Goal: Task Accomplishment & Management: Use online tool/utility

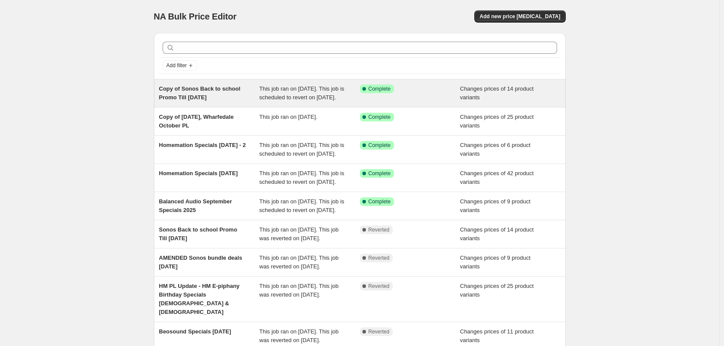
click at [210, 89] on span "Copy of Sonos Back to school Promo Till [DATE]" at bounding box center [199, 92] width 81 height 15
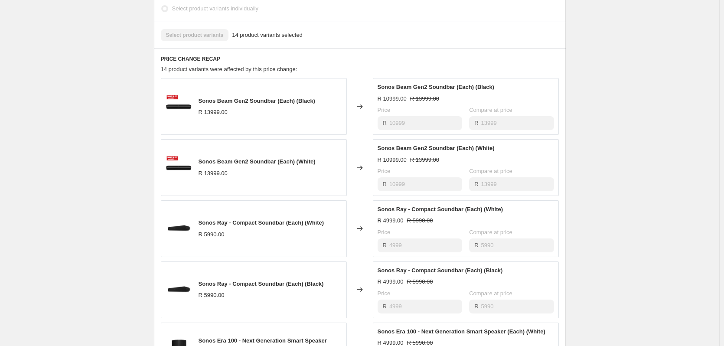
scroll to position [390, 0]
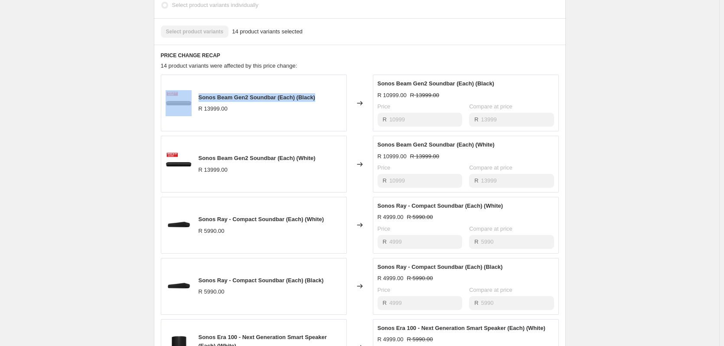
drag, startPoint x: 321, startPoint y: 85, endPoint x: 196, endPoint y: 91, distance: 125.3
click at [196, 91] on div "Sonos Beam Gen2 Soundbar (Each) (Black) R 13999.00" at bounding box center [254, 103] width 186 height 57
copy div "Sonos Beam Gen2 Soundbar (Each) (Black)"
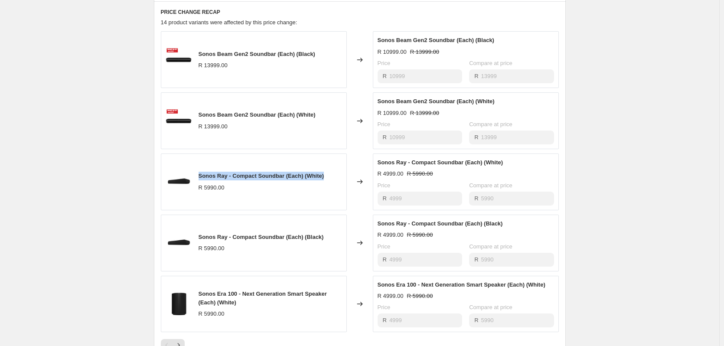
drag, startPoint x: 326, startPoint y: 168, endPoint x: 197, endPoint y: 170, distance: 128.7
click at [197, 170] on div "Sonos Ray - Compact Soundbar (Each) (White) R 5990.00" at bounding box center [254, 181] width 186 height 57
copy span "Sonos Ray - Compact Soundbar (Each) (White)"
click at [328, 165] on div "Sonos Ray - Compact Soundbar (Each) (White) R 5990.00" at bounding box center [254, 181] width 186 height 57
drag, startPoint x: 328, startPoint y: 166, endPoint x: 201, endPoint y: 170, distance: 127.0
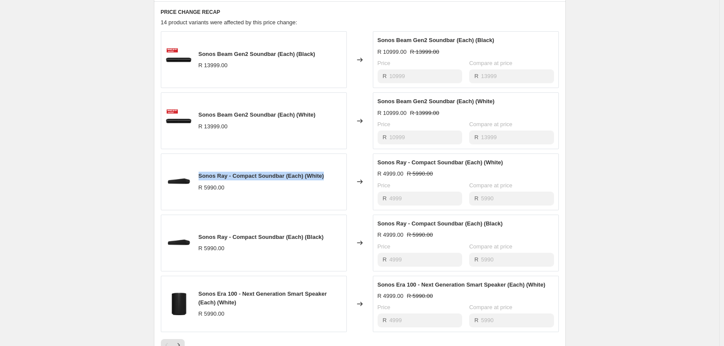
click at [201, 170] on div "Sonos Ray - Compact Soundbar (Each) (White) R 5990.00" at bounding box center [254, 181] width 186 height 57
copy span "Sonos Ray - Compact Soundbar (Each) (White)"
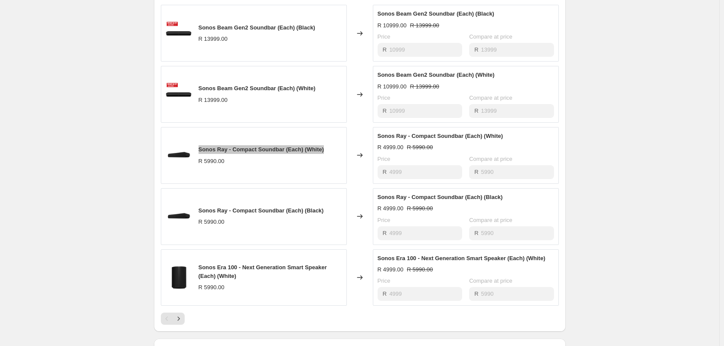
scroll to position [520, 0]
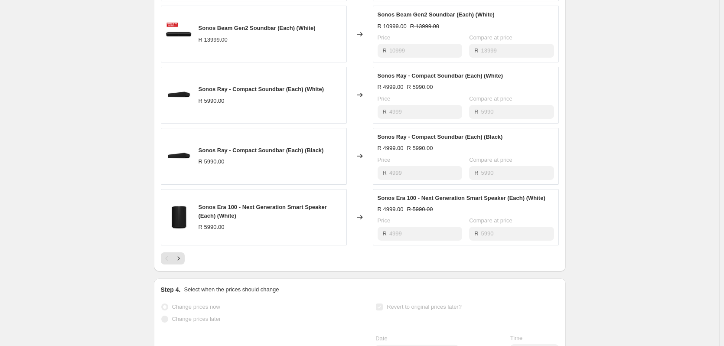
drag, startPoint x: 296, startPoint y: 204, endPoint x: 313, endPoint y: 203, distance: 16.9
click at [296, 204] on div "Sonos Era 100 - Next Generation Smart Speaker (Each) (White)" at bounding box center [269, 211] width 143 height 17
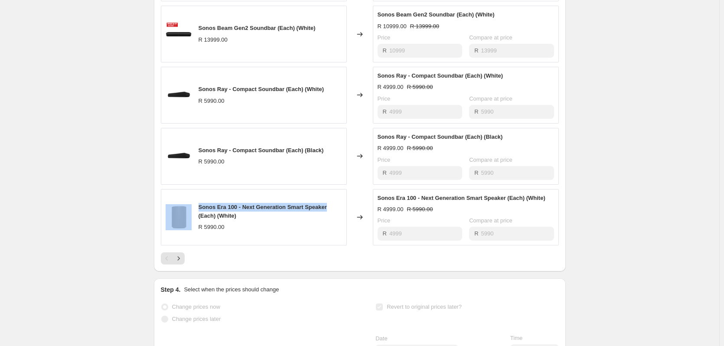
drag, startPoint x: 328, startPoint y: 201, endPoint x: 197, endPoint y: 198, distance: 131.7
click at [197, 198] on div "Sonos Era 100 - Next Generation Smart Speaker (Each) (White) R 5990.00" at bounding box center [254, 217] width 186 height 57
copy div "Sonos Era 100 - Next Generation Smart Speaker"
click at [181, 254] on icon "Next" at bounding box center [178, 258] width 9 height 9
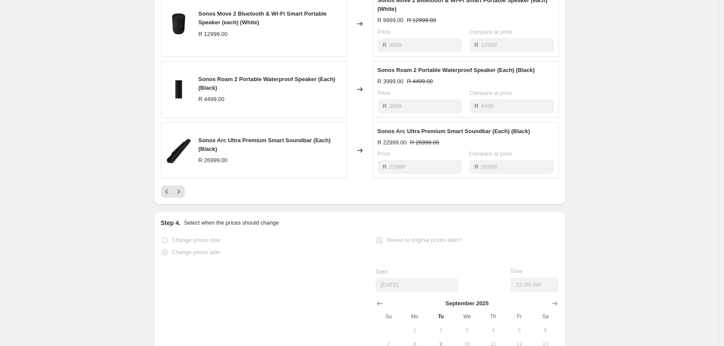
scroll to position [607, 0]
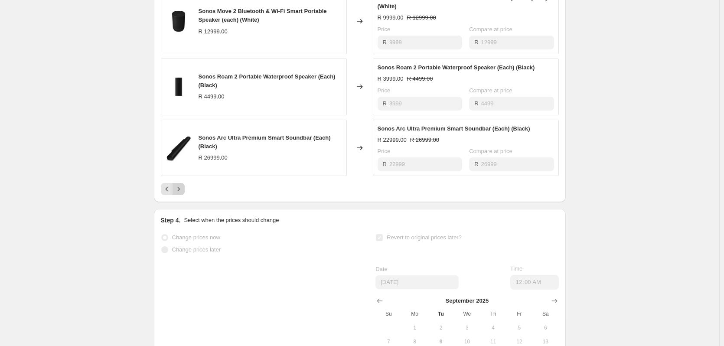
click at [175, 183] on button "Next" at bounding box center [178, 189] width 12 height 12
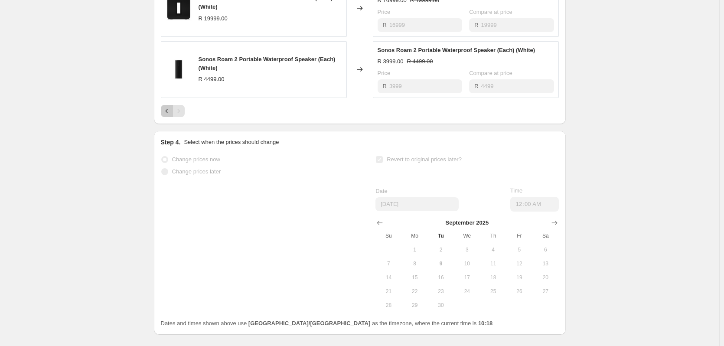
click at [165, 107] on icon "Previous" at bounding box center [166, 111] width 9 height 9
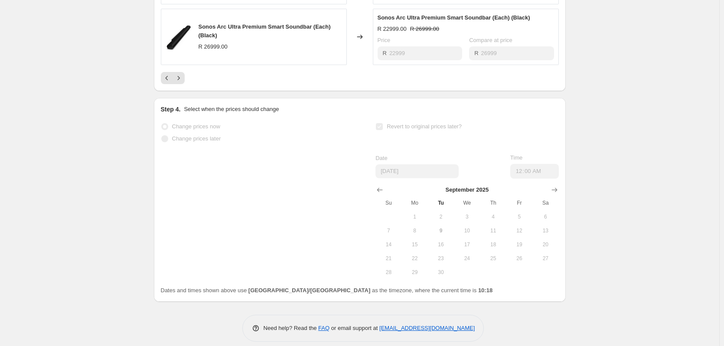
scroll to position [719, 0]
click at [170, 75] on button "Previous" at bounding box center [167, 76] width 12 height 12
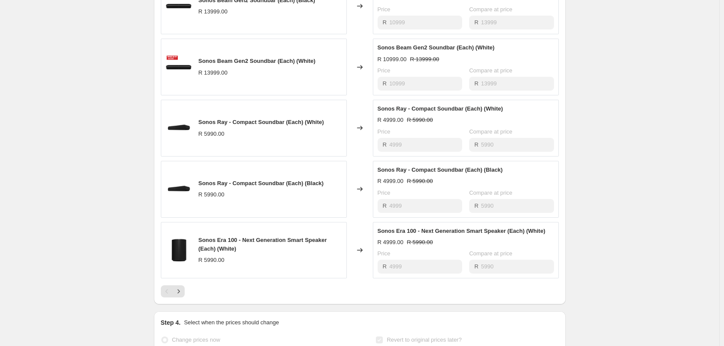
scroll to position [485, 0]
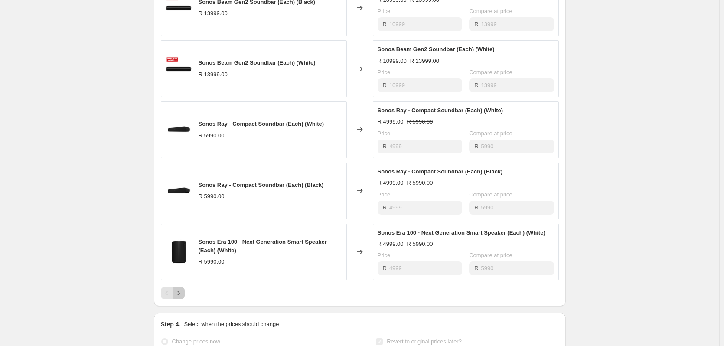
click at [182, 289] on icon "Next" at bounding box center [178, 293] width 9 height 9
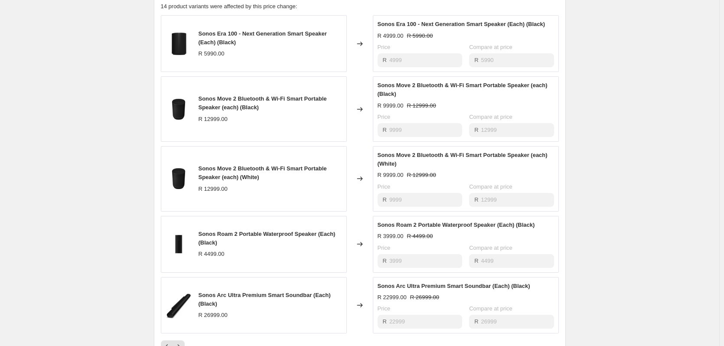
scroll to position [399, 0]
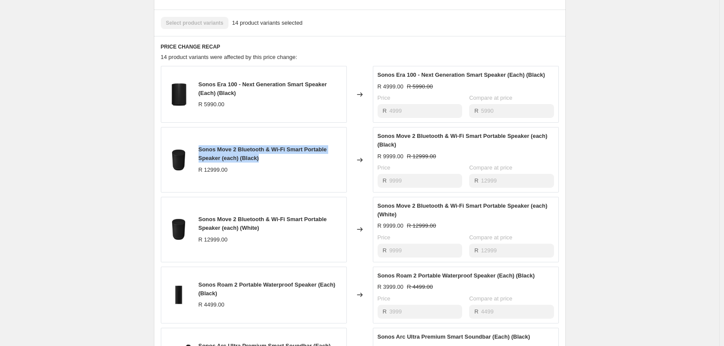
drag, startPoint x: 278, startPoint y: 152, endPoint x: 198, endPoint y: 144, distance: 80.1
click at [198, 144] on div "Sonos Move 2 Bluetooth & Wi-Fi Smart Portable Speaker (each) (Black) R 12999.00" at bounding box center [254, 159] width 186 height 65
copy span "Sonos Move 2 Bluetooth & Wi-Fi Smart Portable Speaker (each) (Black)"
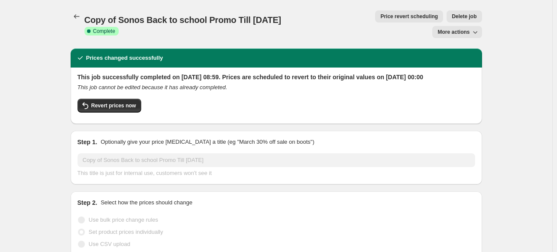
scroll to position [520, 0]
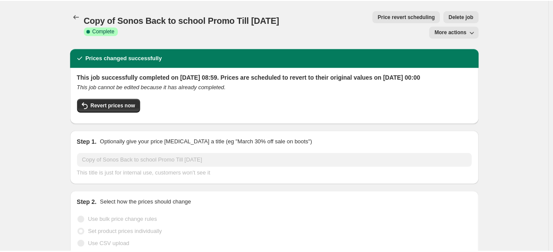
scroll to position [520, 0]
